Goal: Navigation & Orientation: Find specific page/section

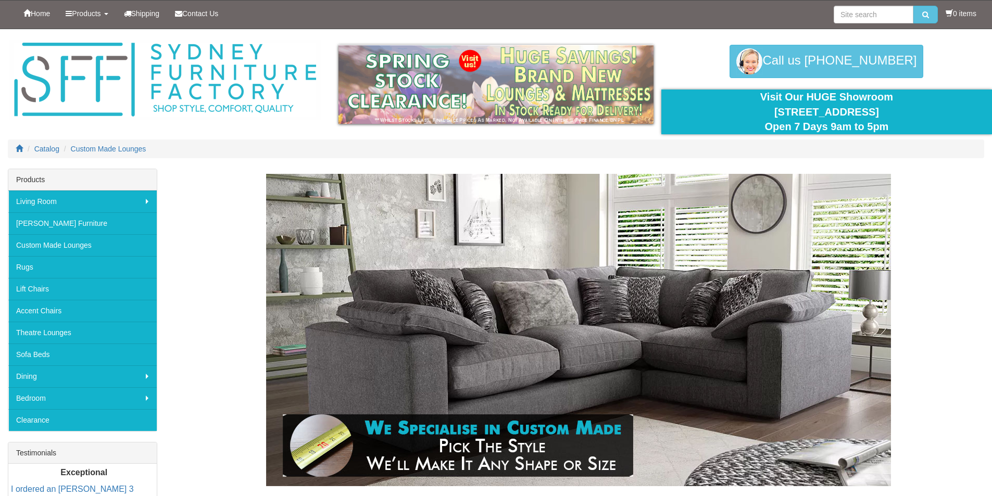
drag, startPoint x: 110, startPoint y: 210, endPoint x: 98, endPoint y: 23, distance: 186.8
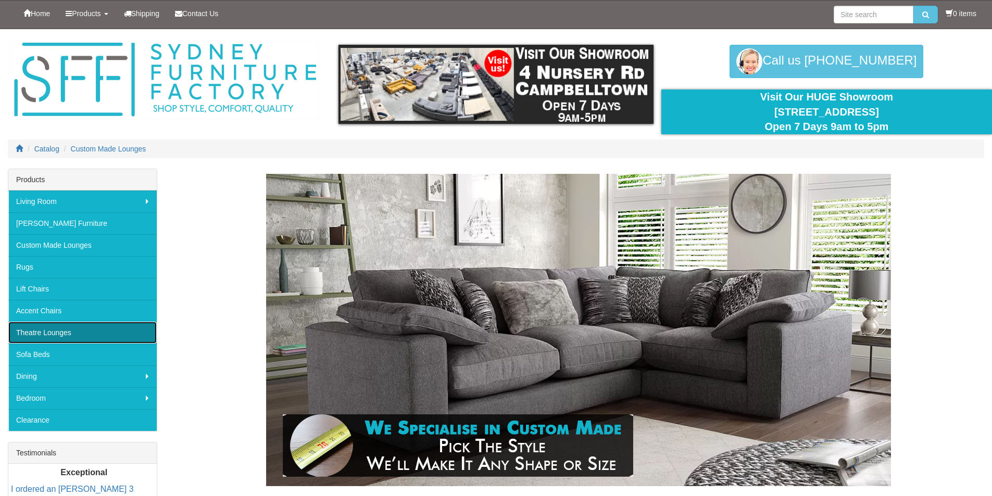
click at [69, 335] on link "Theatre Lounges" at bounding box center [82, 333] width 148 height 22
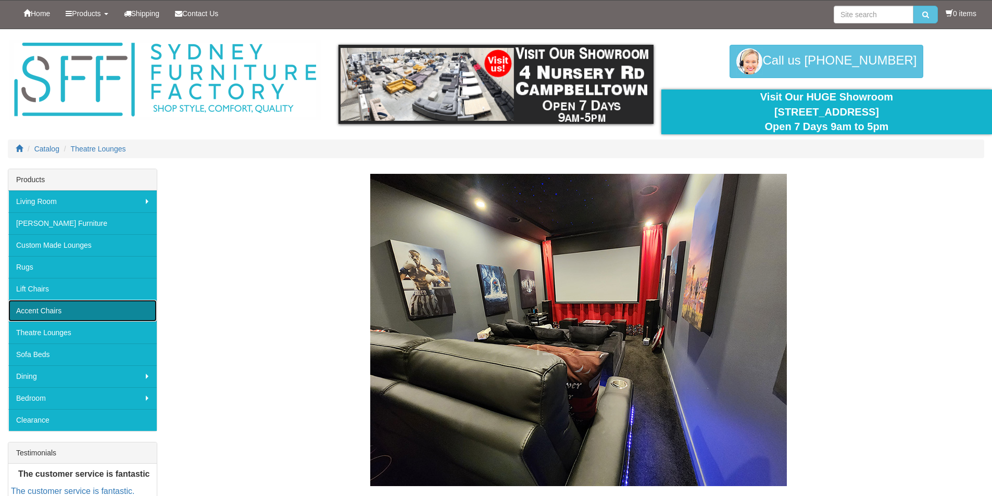
click at [64, 310] on link "Accent Chairs" at bounding box center [82, 311] width 148 height 22
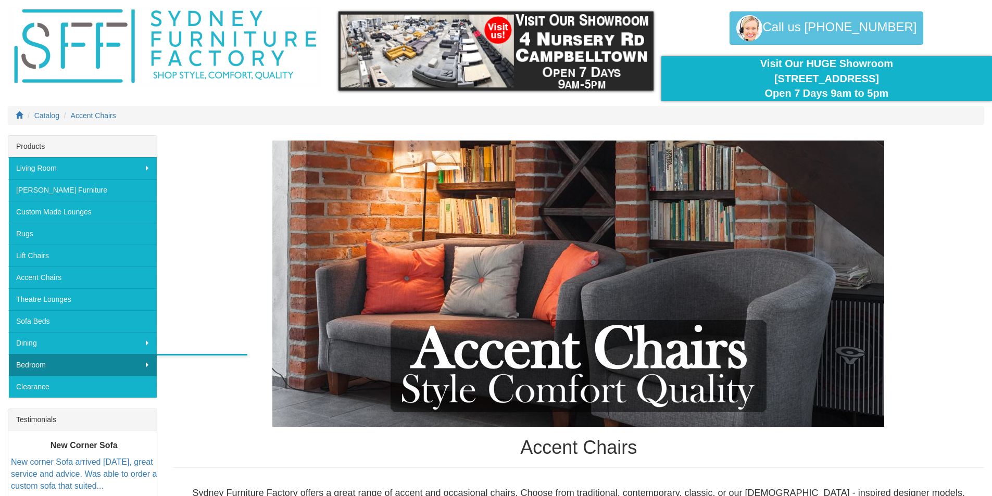
scroll to position [52, 0]
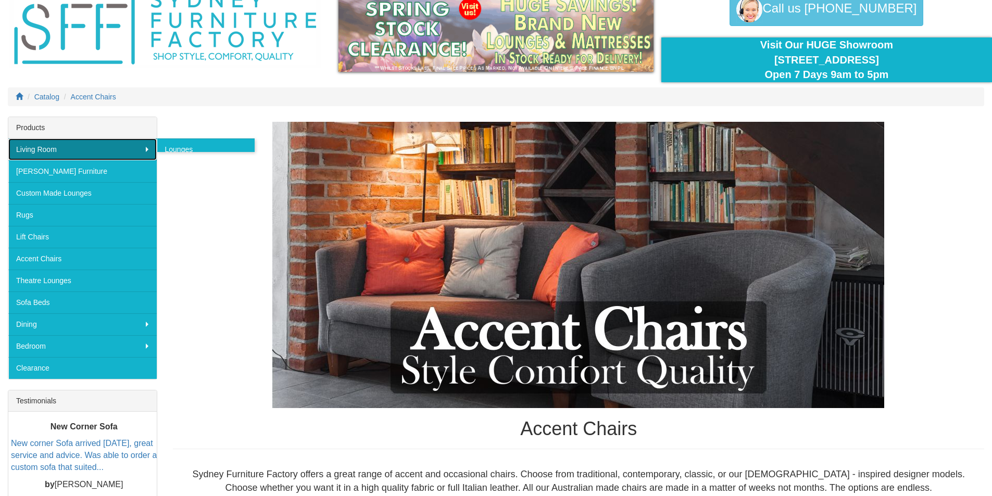
click at [80, 146] on link "Living Room" at bounding box center [82, 150] width 148 height 22
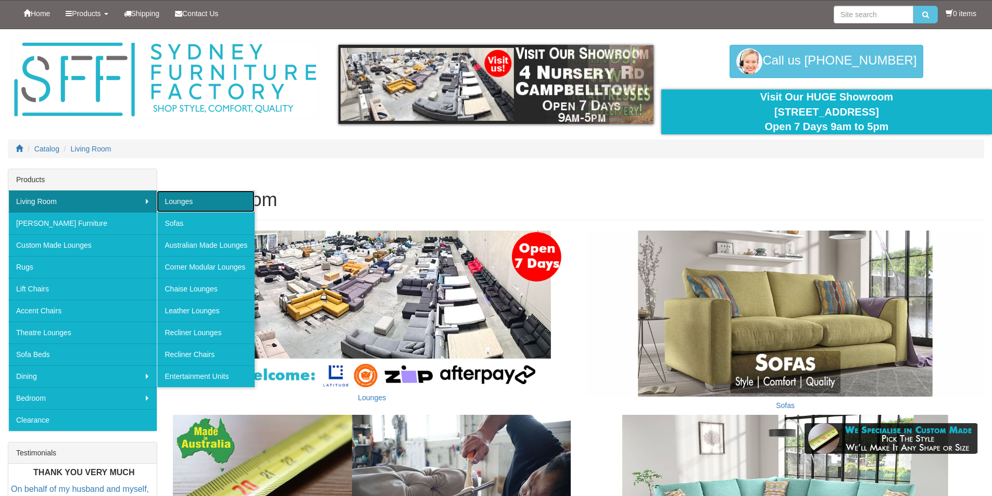
click at [196, 200] on link "Lounges" at bounding box center [206, 202] width 98 height 22
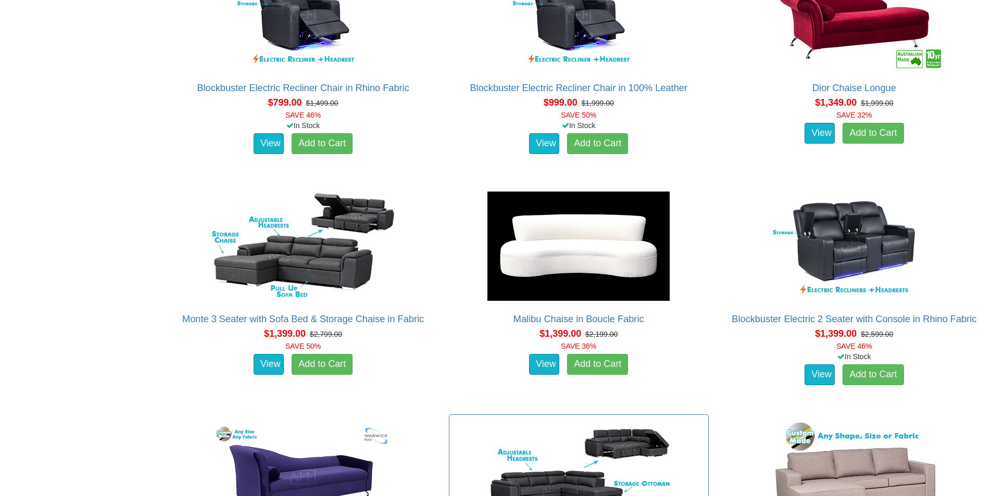
scroll to position [781, 0]
